Goal: Task Accomplishment & Management: Complete application form

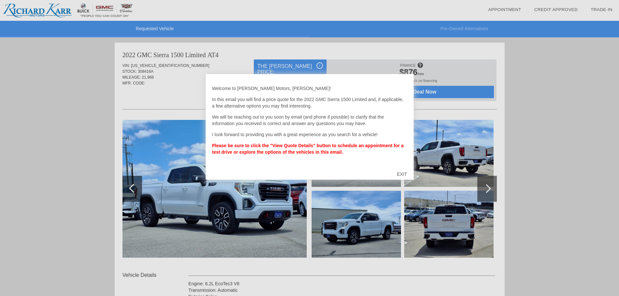
click at [404, 172] on div "EXIT" at bounding box center [401, 173] width 23 height 19
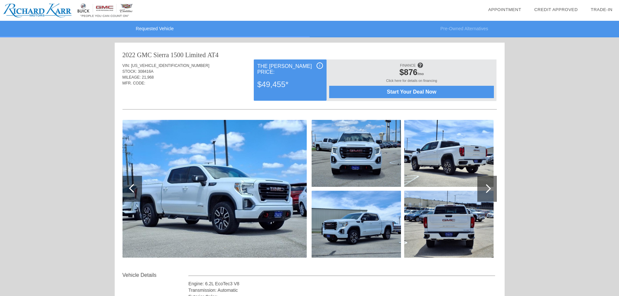
click at [490, 191] on div at bounding box center [486, 189] width 19 height 26
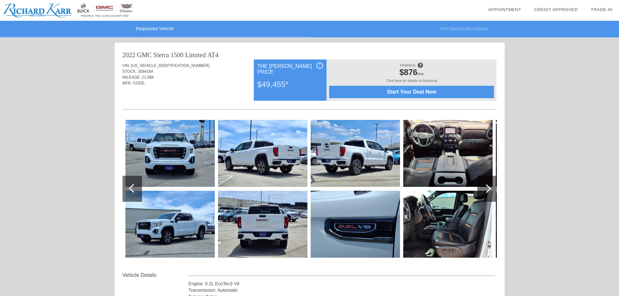
click at [490, 191] on div at bounding box center [486, 189] width 19 height 26
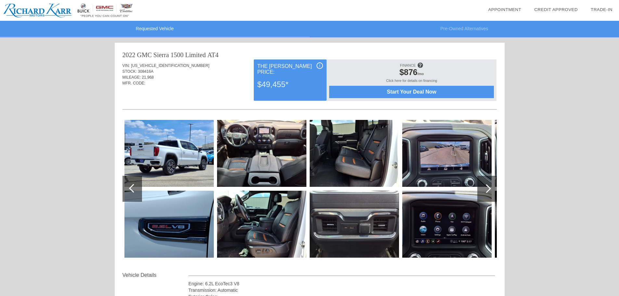
click at [490, 191] on div at bounding box center [486, 189] width 19 height 26
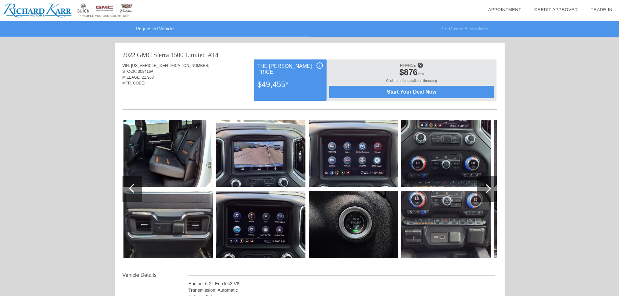
click at [490, 191] on div at bounding box center [486, 189] width 19 height 26
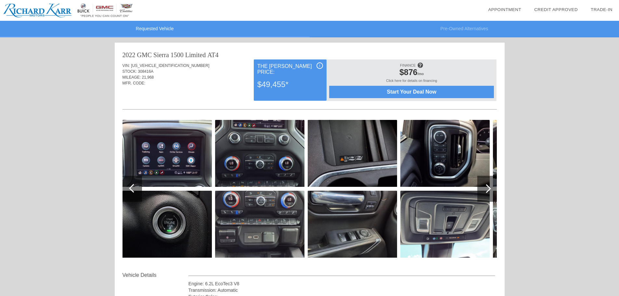
click at [490, 191] on div at bounding box center [486, 189] width 19 height 26
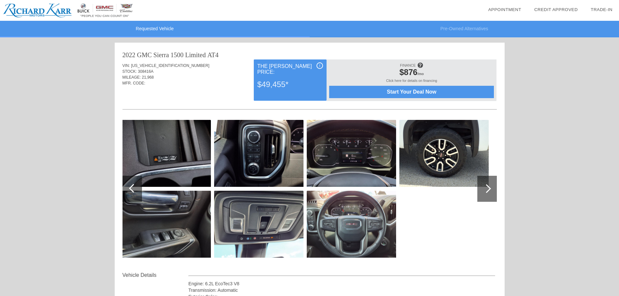
click at [490, 191] on div at bounding box center [486, 189] width 19 height 26
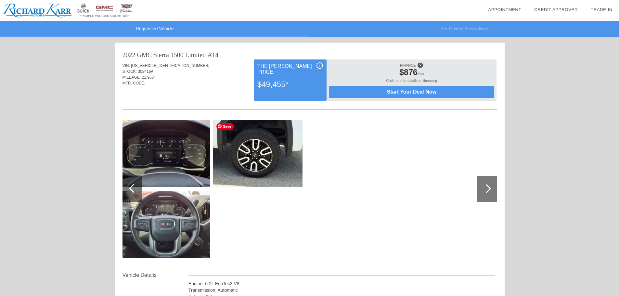
click at [259, 156] on img at bounding box center [257, 153] width 89 height 67
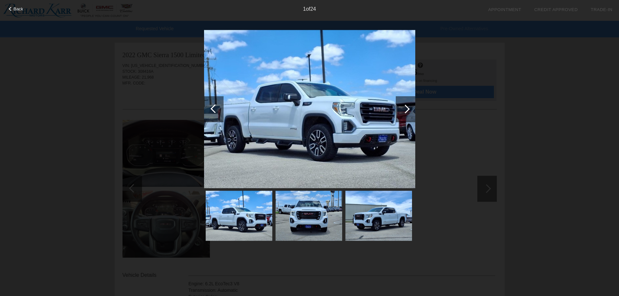
click at [407, 116] on div at bounding box center [405, 109] width 19 height 26
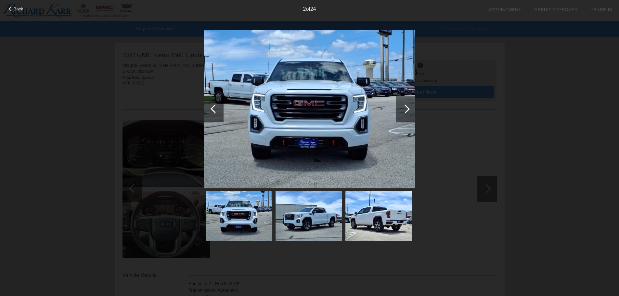
click at [407, 116] on div at bounding box center [405, 109] width 19 height 26
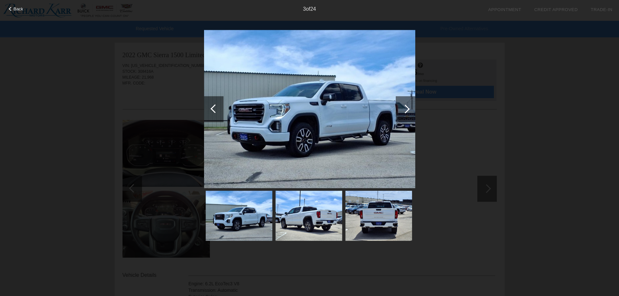
click at [407, 116] on div at bounding box center [405, 109] width 19 height 26
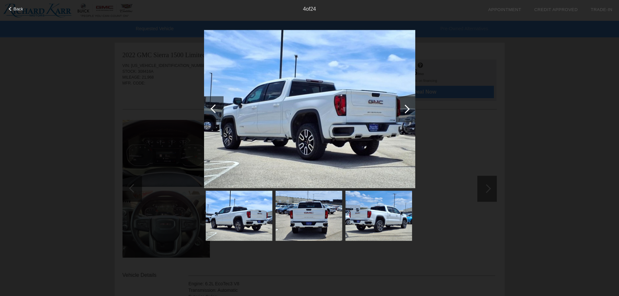
click at [407, 116] on div at bounding box center [405, 109] width 19 height 26
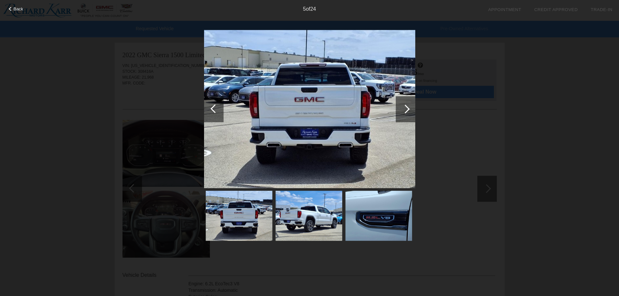
click at [407, 116] on div at bounding box center [405, 109] width 19 height 26
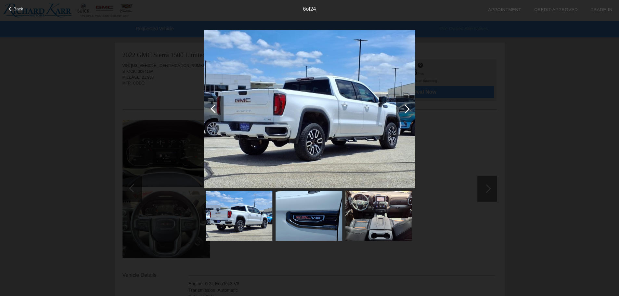
click at [407, 116] on div at bounding box center [405, 109] width 19 height 26
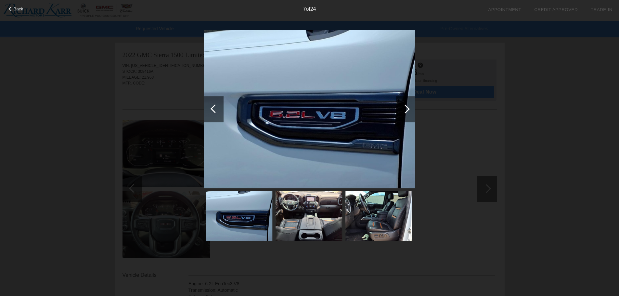
click at [407, 116] on div at bounding box center [405, 109] width 19 height 26
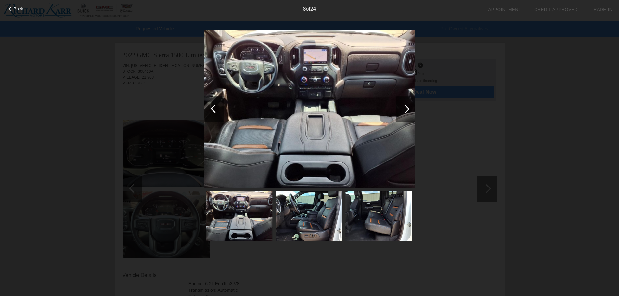
click at [407, 116] on div at bounding box center [405, 109] width 19 height 26
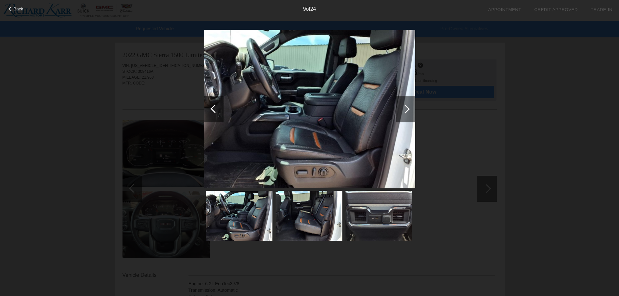
click at [18, 12] on div "9 of 24" at bounding box center [309, 6] width 619 height 13
click at [15, 6] on span "Back" at bounding box center [19, 8] width 10 height 5
